Goal: Task Accomplishment & Management: Manage account settings

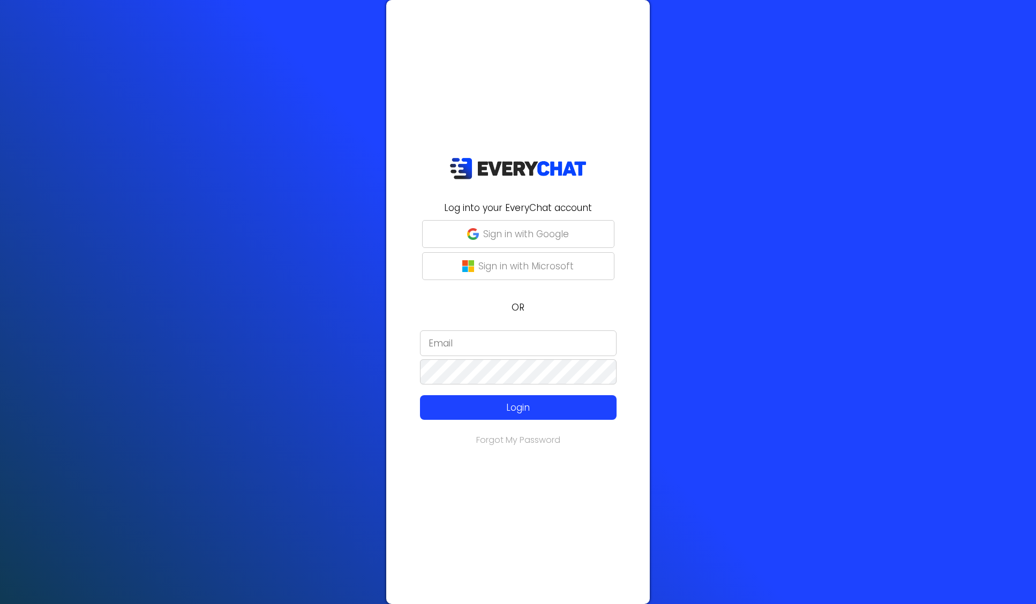
type input "JoleseC"
click at [498, 420] on div "Log into your EveryChat account Sign in with Google Sign in with Microsoft OR J…" at bounding box center [518, 302] width 264 height 604
click at [497, 403] on p "Login" at bounding box center [518, 408] width 157 height 14
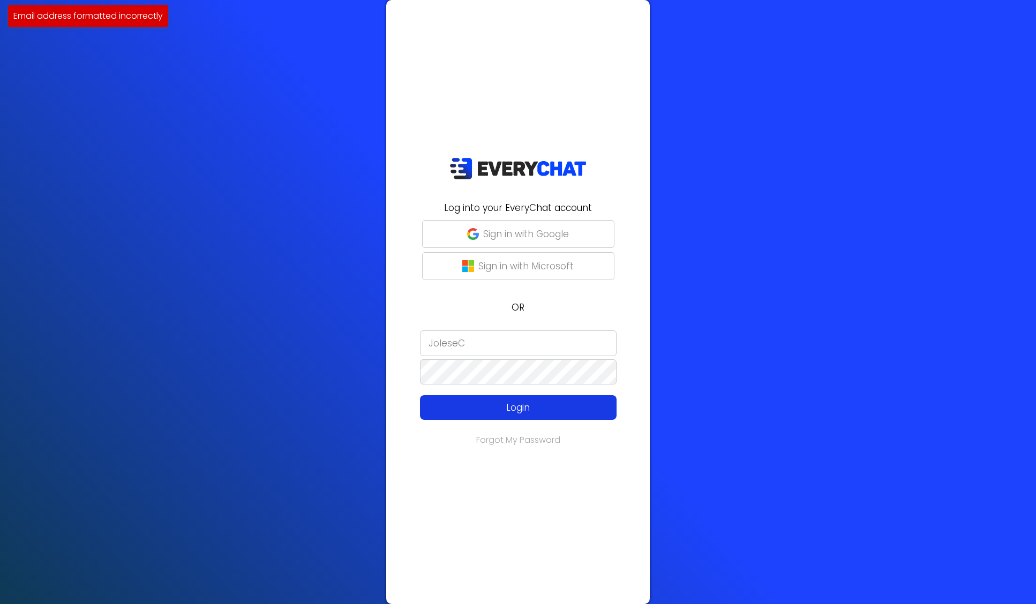
click at [513, 407] on p "Login" at bounding box center [518, 408] width 157 height 14
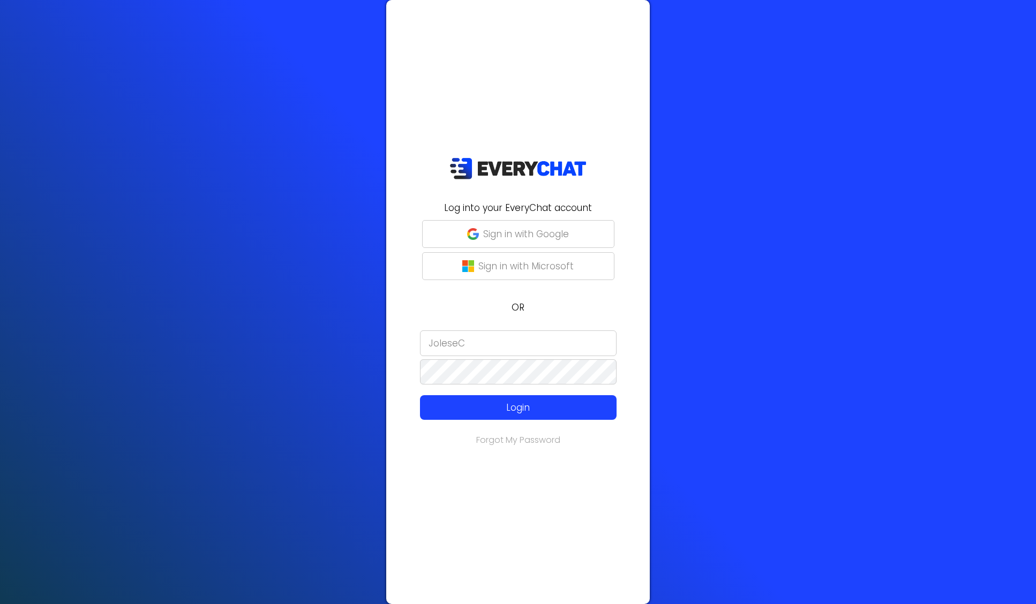
click at [393, 447] on div at bounding box center [393, 447] width 0 height 0
drag, startPoint x: 496, startPoint y: 385, endPoint x: 501, endPoint y: 398, distance: 14.2
click at [501, 396] on button "Login" at bounding box center [518, 407] width 197 height 25
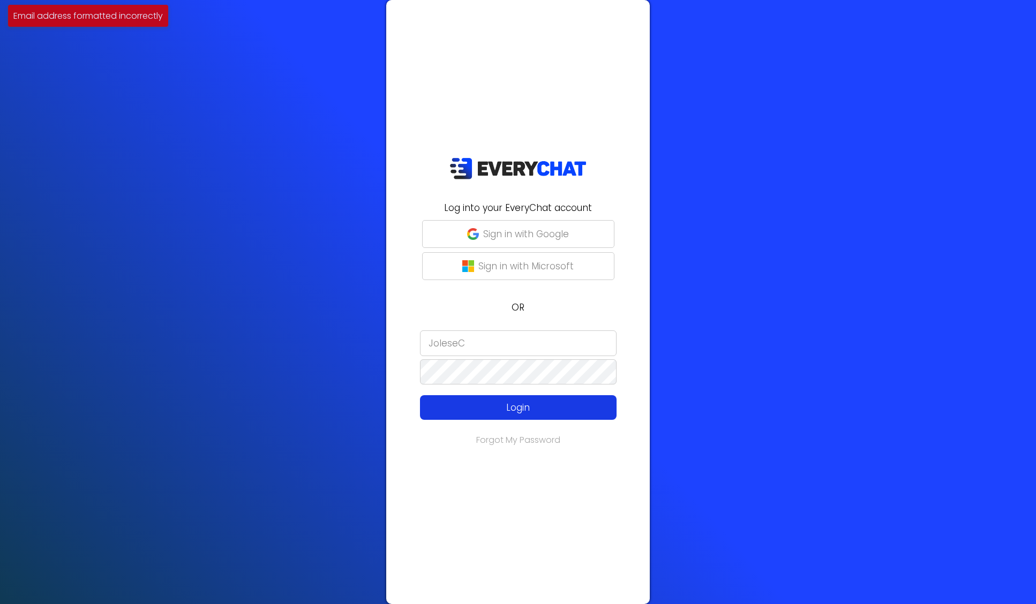
click at [500, 401] on p "Login" at bounding box center [518, 408] width 157 height 14
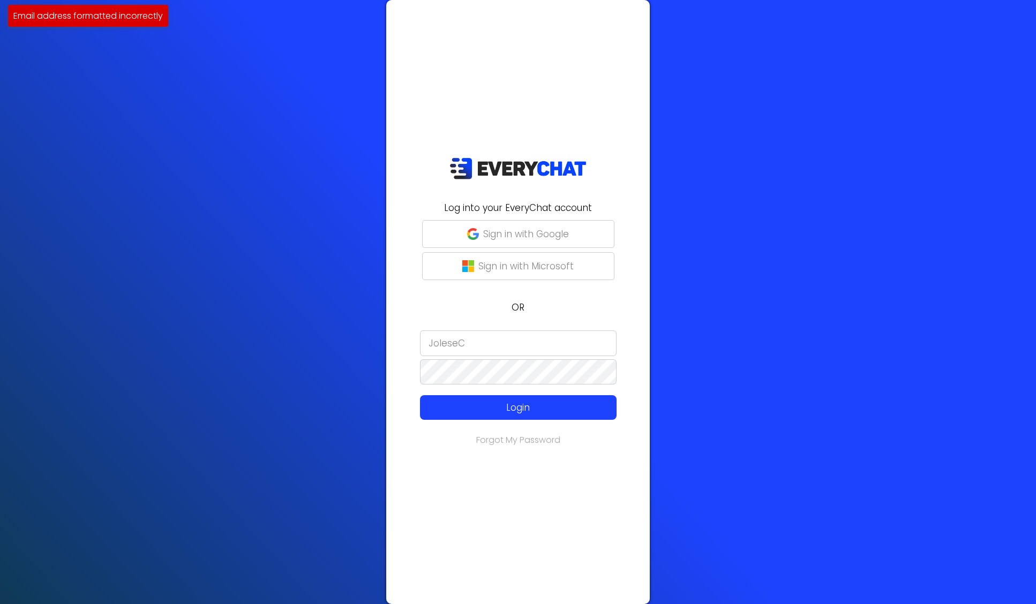
drag, startPoint x: 482, startPoint y: 344, endPoint x: 402, endPoint y: 345, distance: 80.4
click at [402, 345] on form "JoleseC Login" at bounding box center [518, 375] width 251 height 90
type input "billing@scapeworx.com"
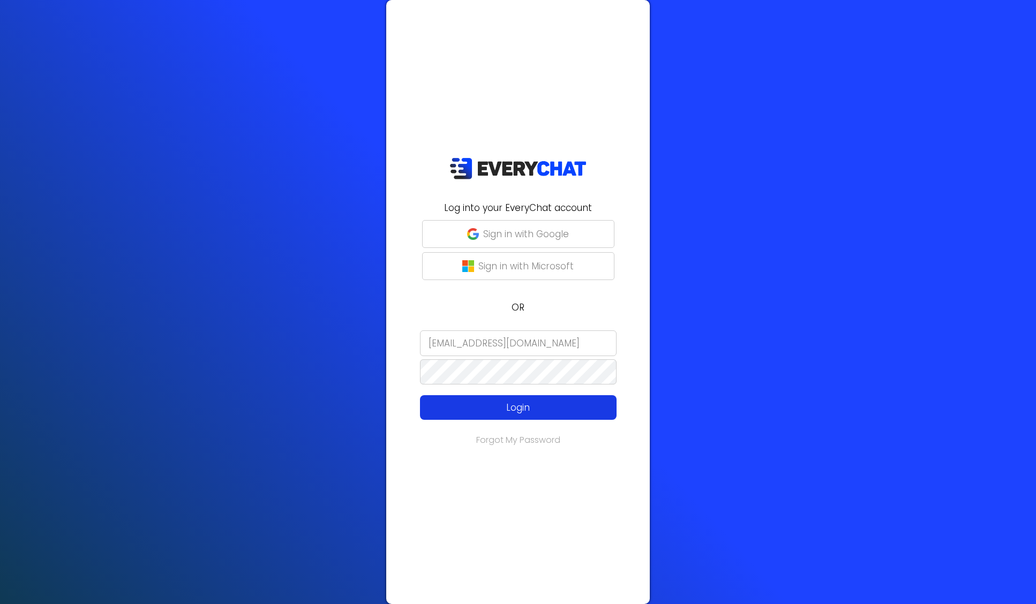
click at [509, 407] on p "Login" at bounding box center [518, 408] width 157 height 14
